Goal: Task Accomplishment & Management: Manage account settings

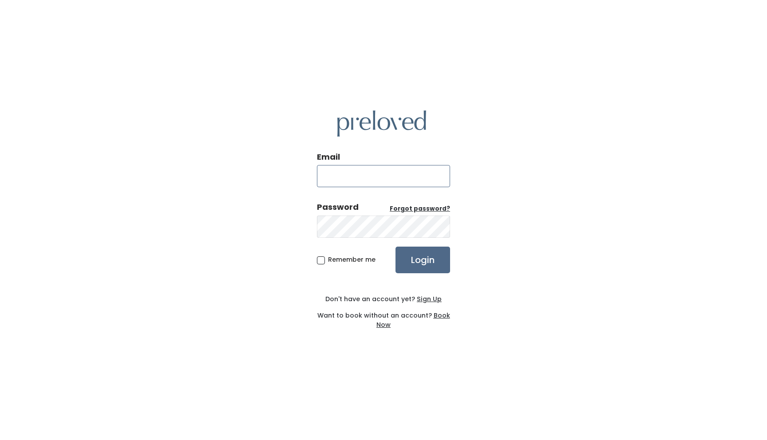
type input "kellie8_@hotmail.com"
click at [328, 260] on span "Remember me" at bounding box center [351, 259] width 47 height 9
click at [328, 260] on input "Remember me" at bounding box center [331, 258] width 6 height 6
checkbox input "true"
click at [433, 254] on input "Login" at bounding box center [422, 260] width 55 height 27
